Goal: Task Accomplishment & Management: Manage account settings

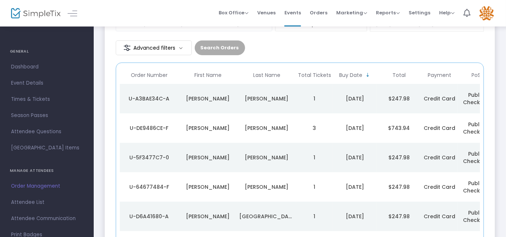
scroll to position [67, 0]
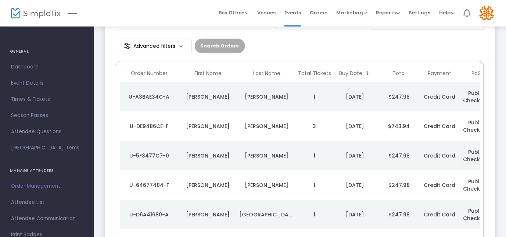
click at [240, 126] on div "Martin" at bounding box center [266, 125] width 55 height 7
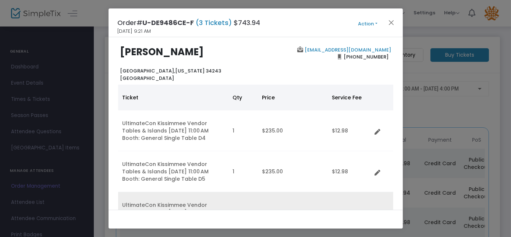
scroll to position [0, 0]
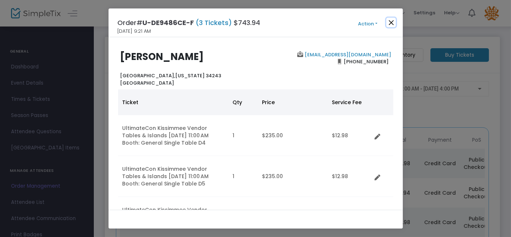
click at [390, 22] on button "Close" at bounding box center [391, 23] width 10 height 10
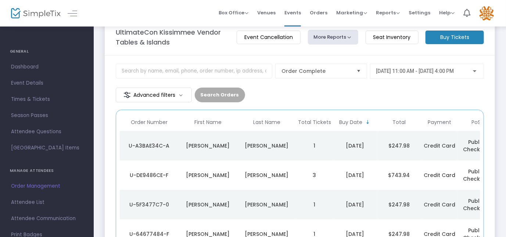
scroll to position [13, 0]
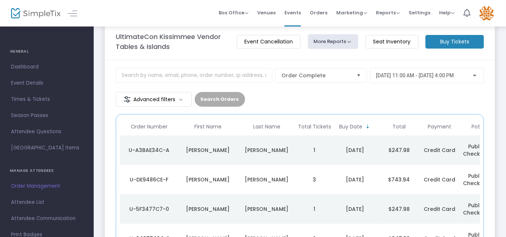
click at [239, 151] on td "Beltran" at bounding box center [266, 149] width 59 height 29
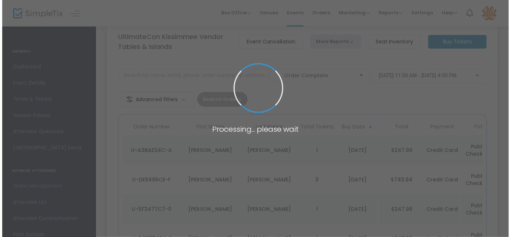
scroll to position [0, 0]
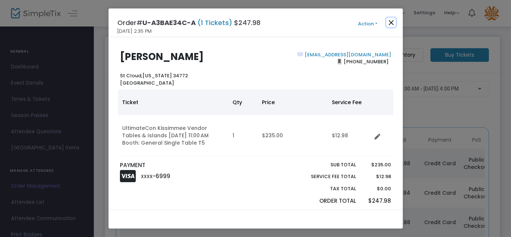
click at [392, 23] on button "Close" at bounding box center [391, 23] width 10 height 10
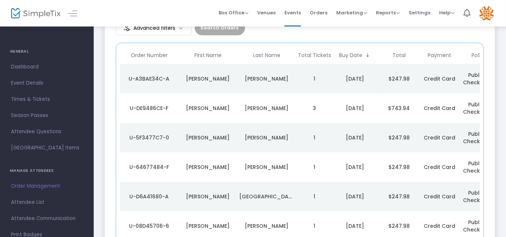
scroll to position [100, 0]
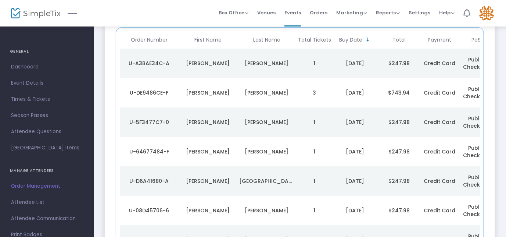
click at [242, 120] on div "McPeak" at bounding box center [266, 121] width 55 height 7
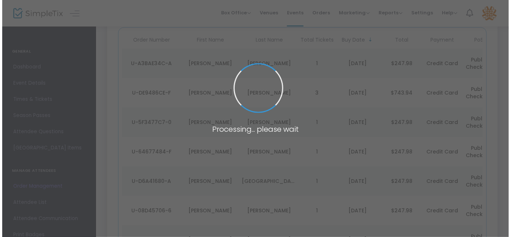
scroll to position [0, 0]
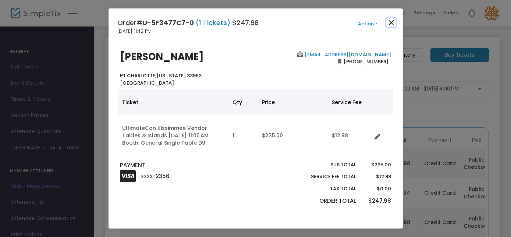
click at [393, 21] on button "Close" at bounding box center [391, 23] width 10 height 10
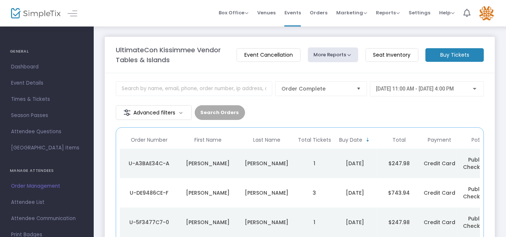
click at [486, 12] on img at bounding box center [486, 13] width 15 height 15
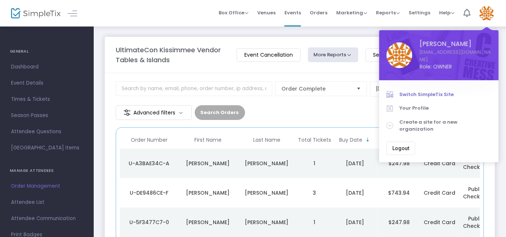
click at [423, 94] on span "Switch SimpleTix Site" at bounding box center [446, 94] width 92 height 7
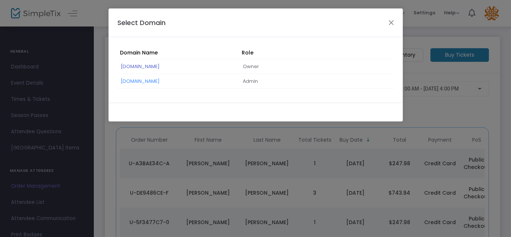
click at [160, 65] on link "[DOMAIN_NAME]" at bounding box center [140, 66] width 39 height 7
